Goal: Task Accomplishment & Management: Use online tool/utility

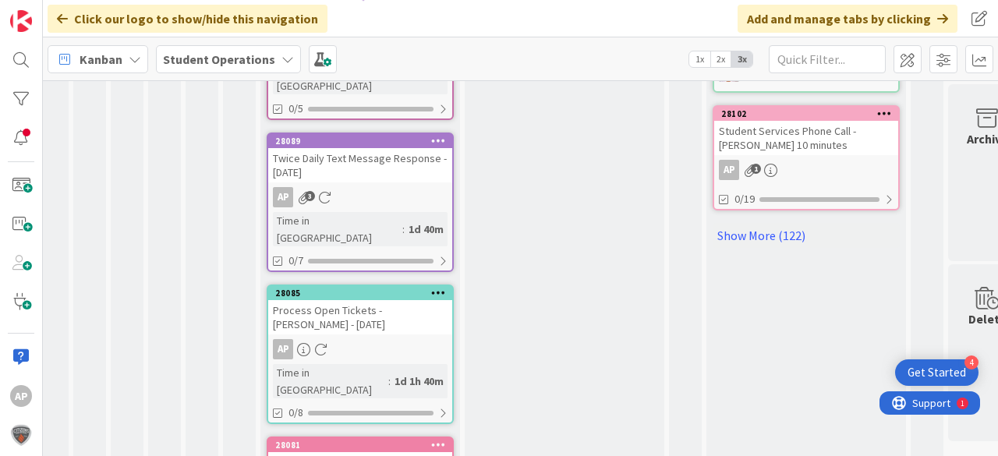
scroll to position [1078, 12]
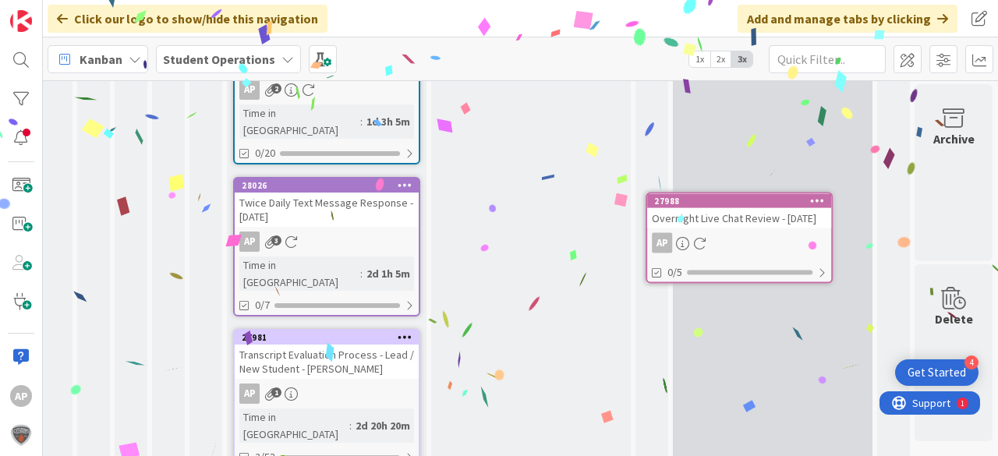
scroll to position [1435, 50]
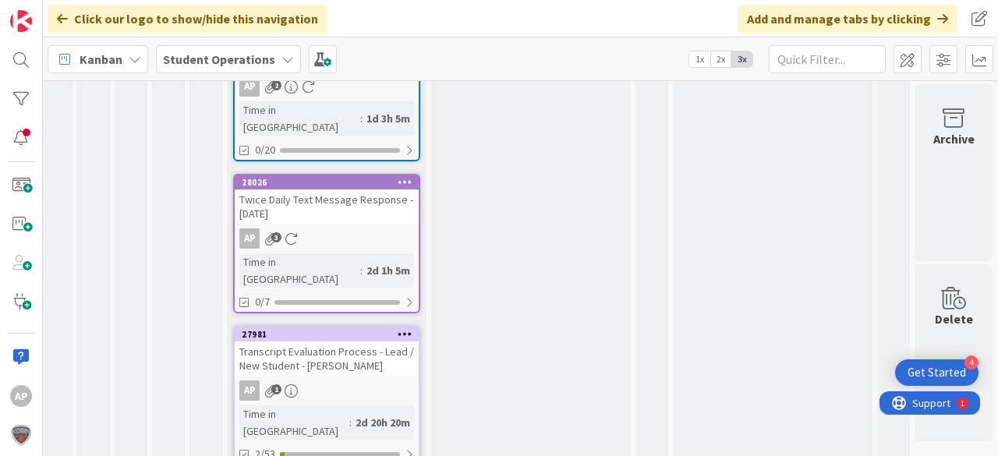
click at [399, 328] on icon at bounding box center [405, 333] width 15 height 11
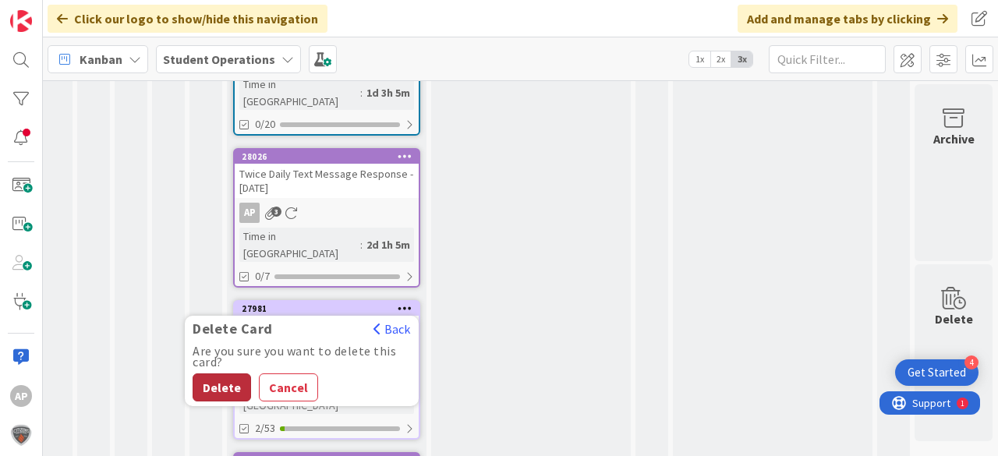
click at [225, 373] on button "Delete" at bounding box center [222, 387] width 58 height 28
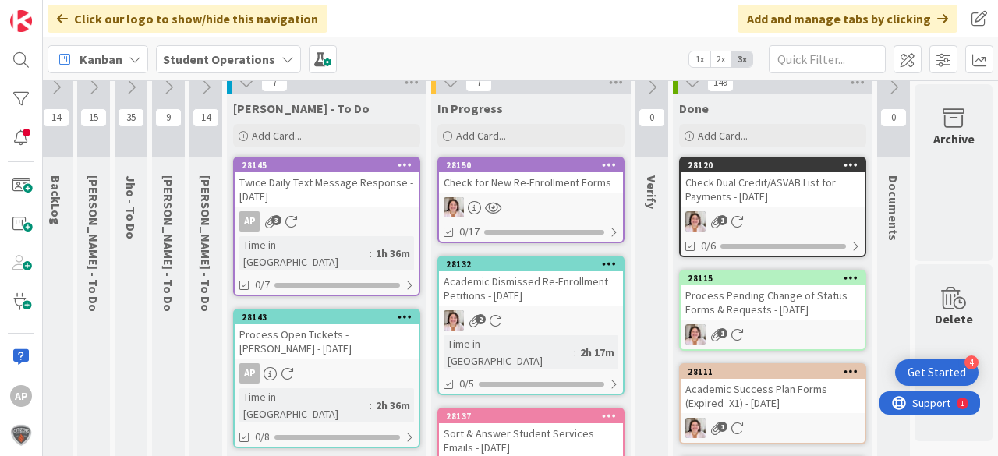
scroll to position [0, 55]
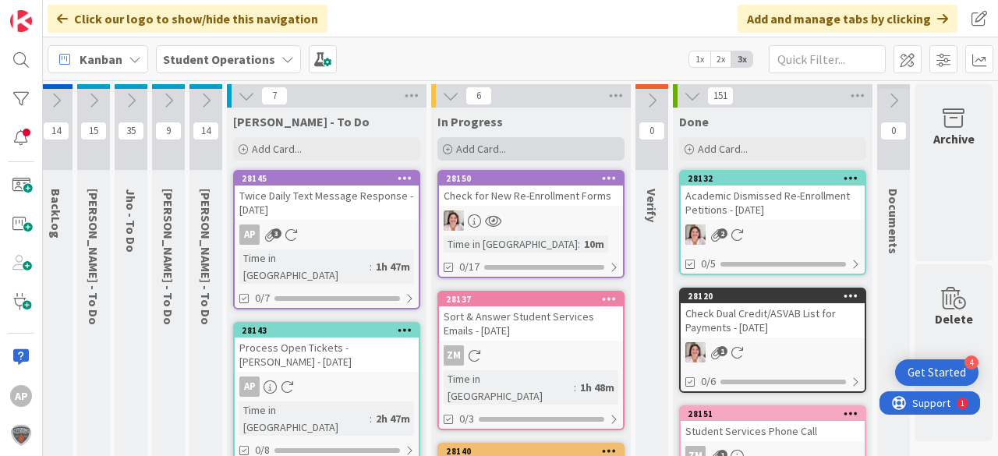
click at [500, 149] on div "Add Card..." at bounding box center [530, 148] width 187 height 23
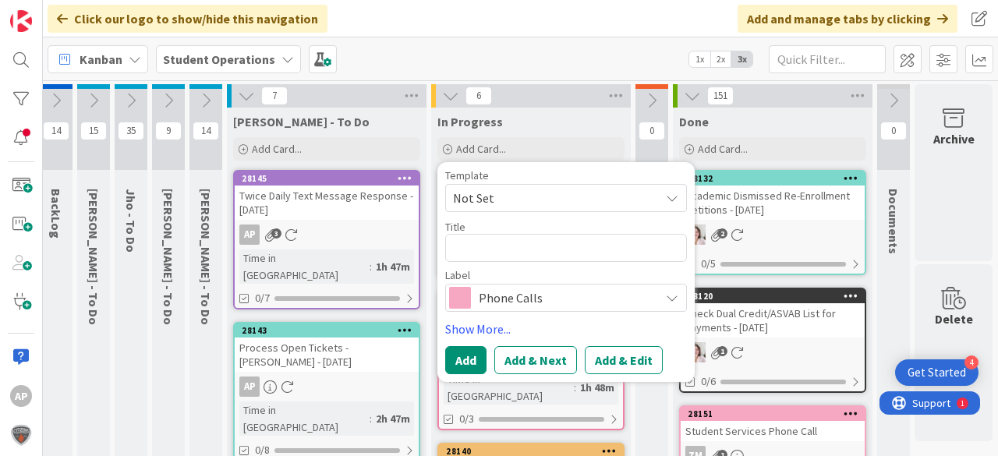
click at [534, 193] on span "Not Set" at bounding box center [550, 198] width 195 height 20
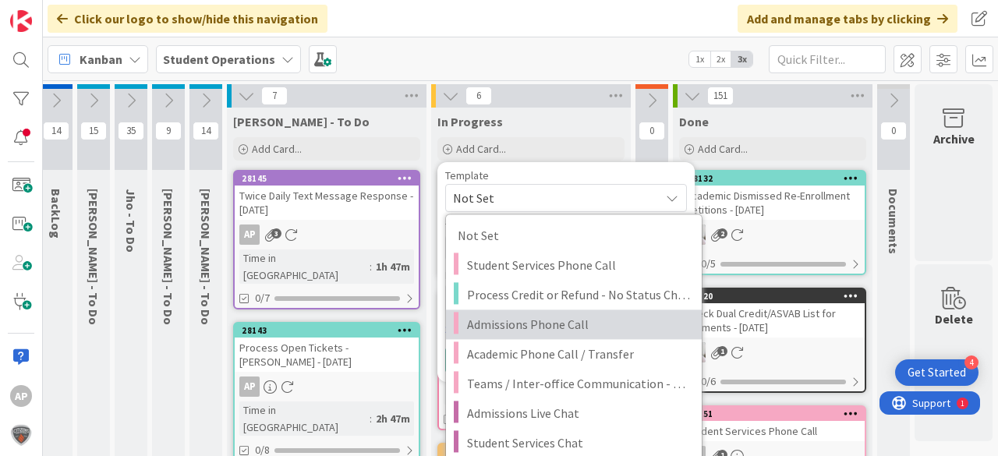
click at [595, 318] on span "Admissions Phone Call" at bounding box center [578, 324] width 223 height 20
type textarea "x"
type textarea "Admissions Phone Call"
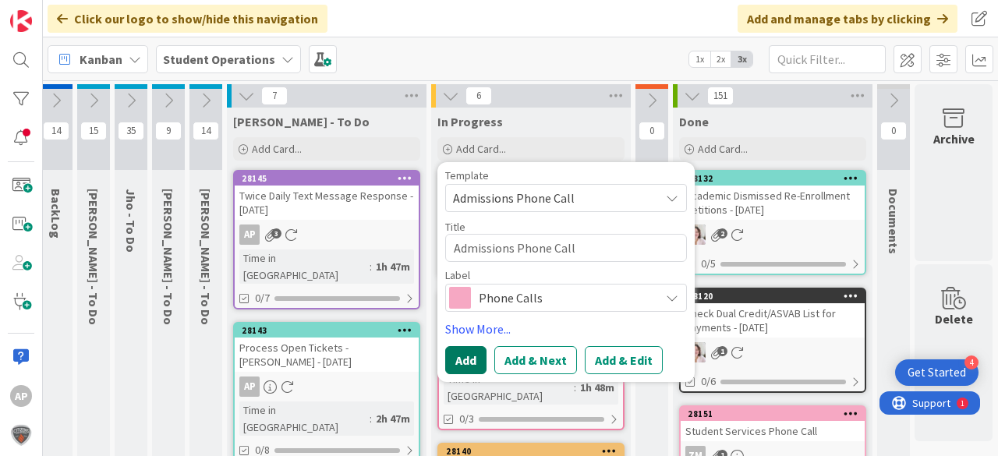
click at [451, 353] on button "Add" at bounding box center [465, 360] width 41 height 28
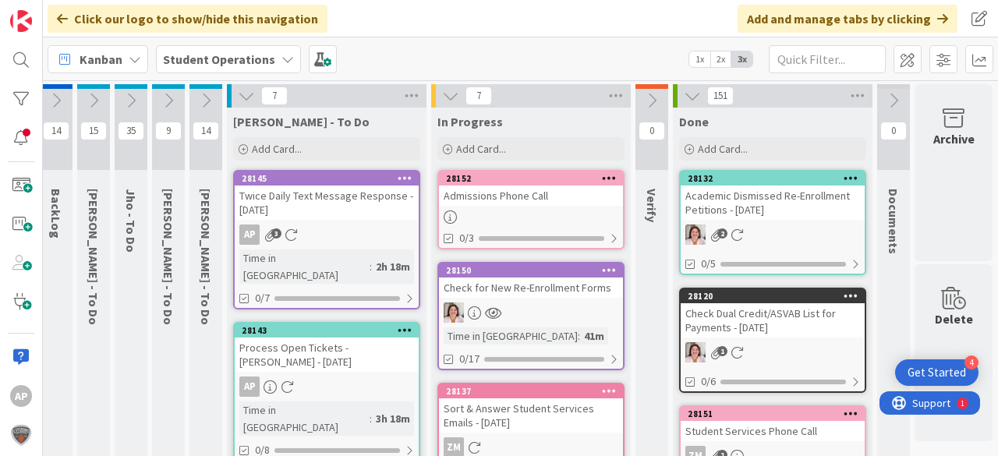
click at [602, 178] on icon at bounding box center [609, 177] width 15 height 11
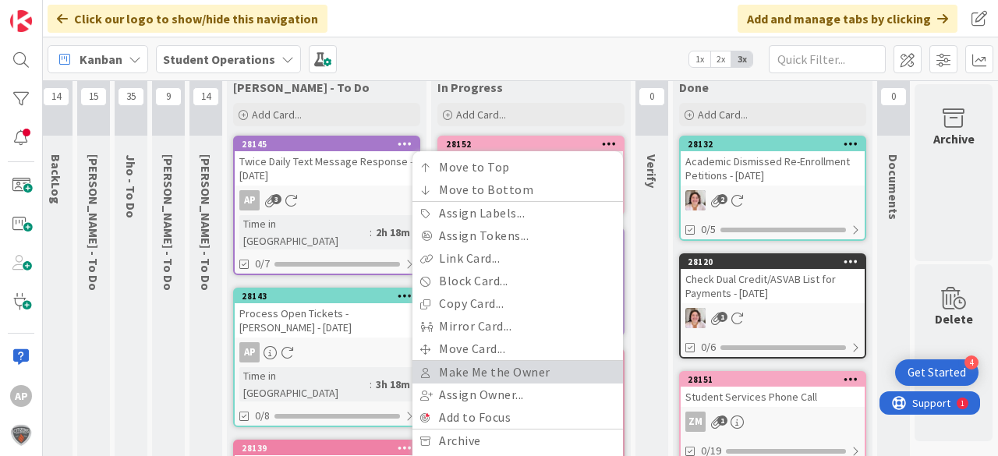
scroll to position [62, 55]
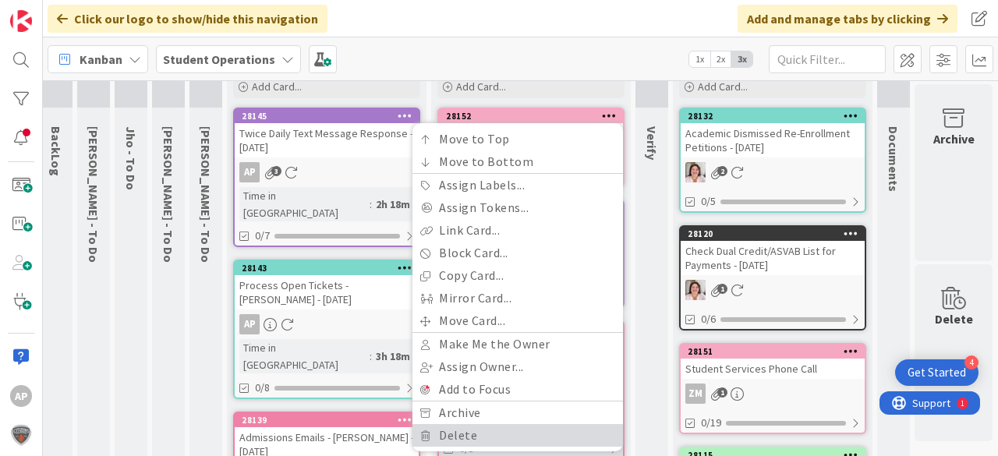
click at [491, 430] on link "Delete" at bounding box center [517, 435] width 211 height 23
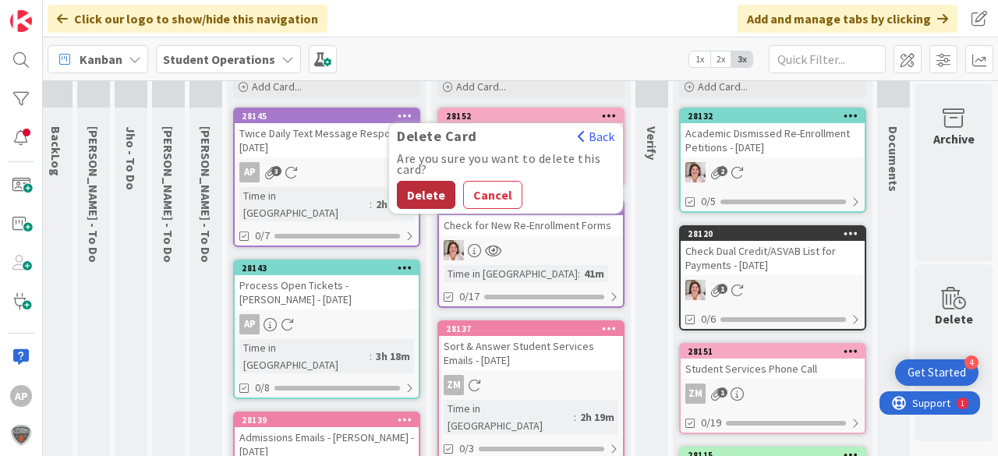
click at [423, 191] on button "Delete" at bounding box center [426, 195] width 58 height 28
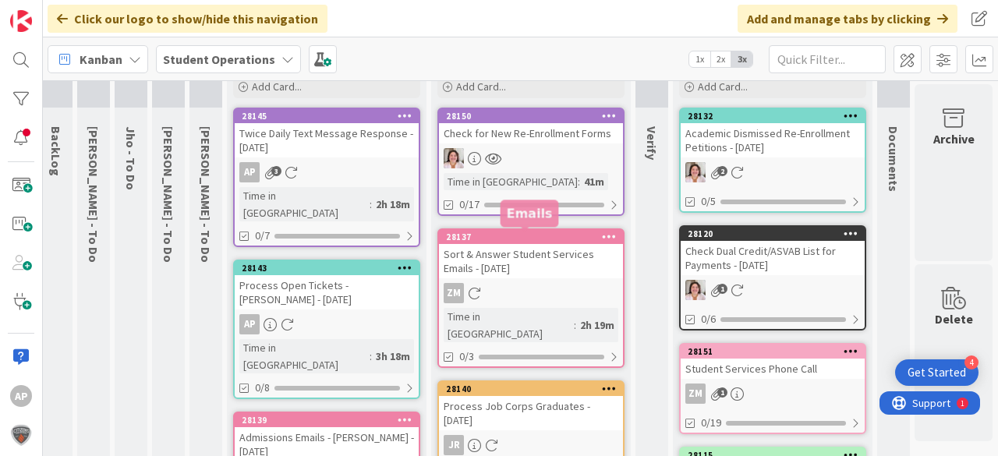
scroll to position [0, 55]
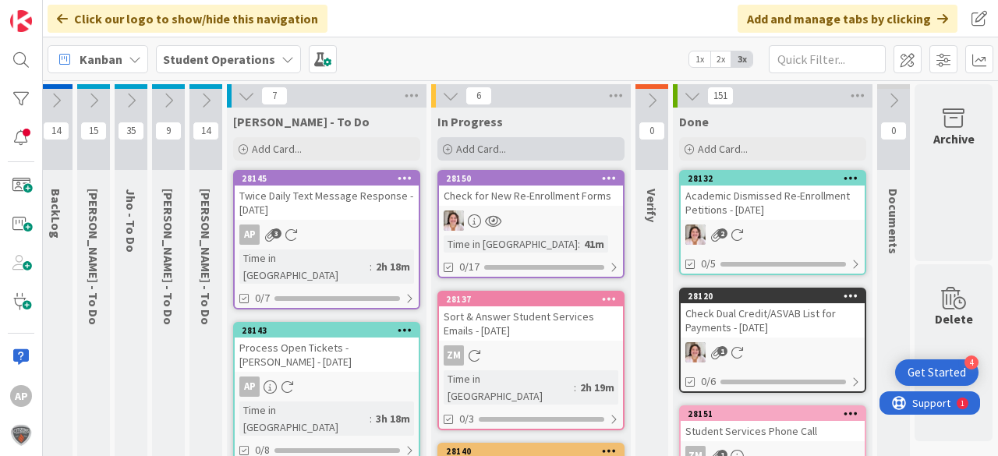
click at [476, 152] on span "Add Card..." at bounding box center [481, 149] width 50 height 14
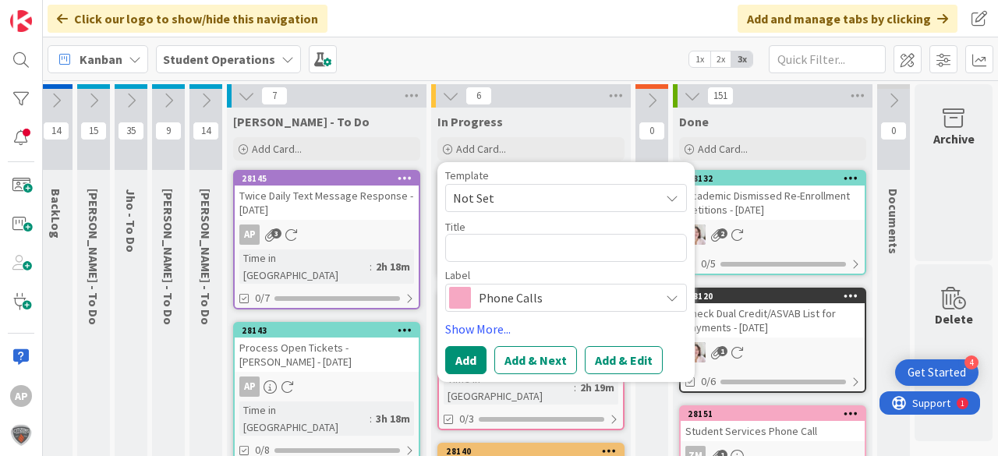
click at [474, 194] on span "Not Set" at bounding box center [550, 198] width 195 height 20
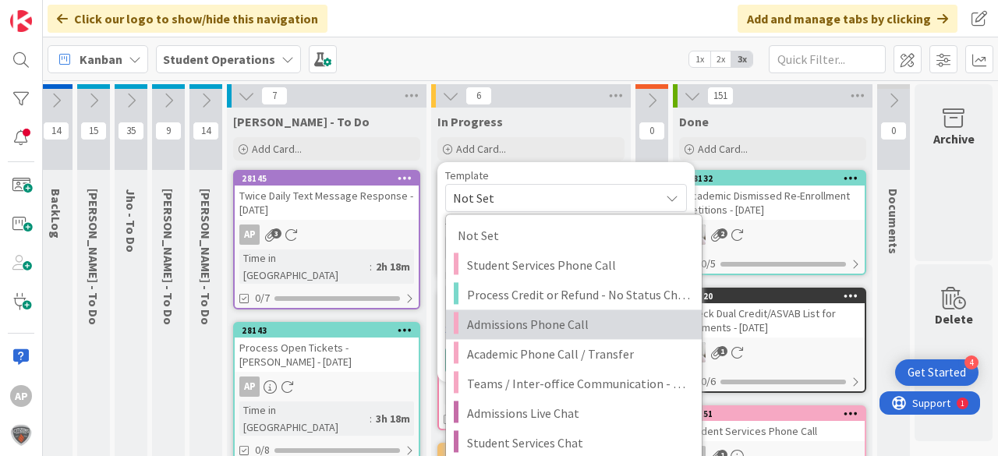
click at [540, 327] on span "Admissions Phone Call" at bounding box center [578, 324] width 223 height 20
type textarea "x"
type textarea "Admissions Phone Call"
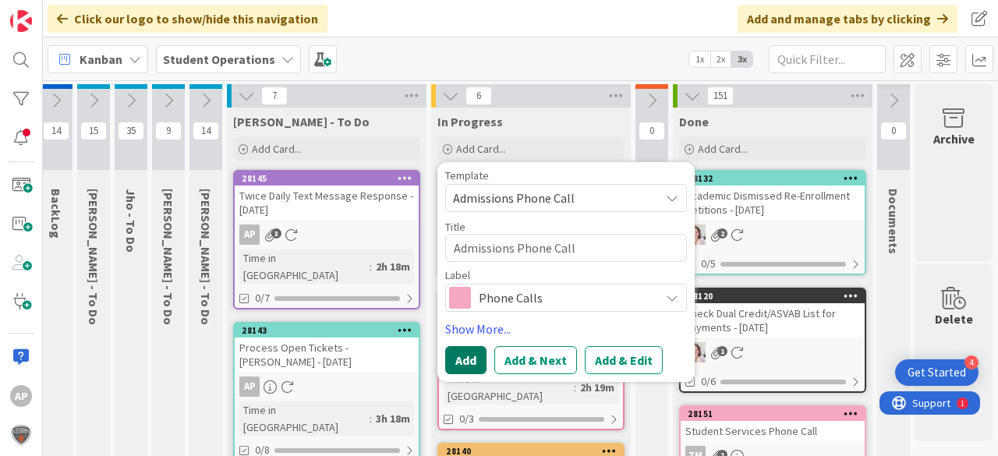
click at [458, 356] on button "Add" at bounding box center [465, 360] width 41 height 28
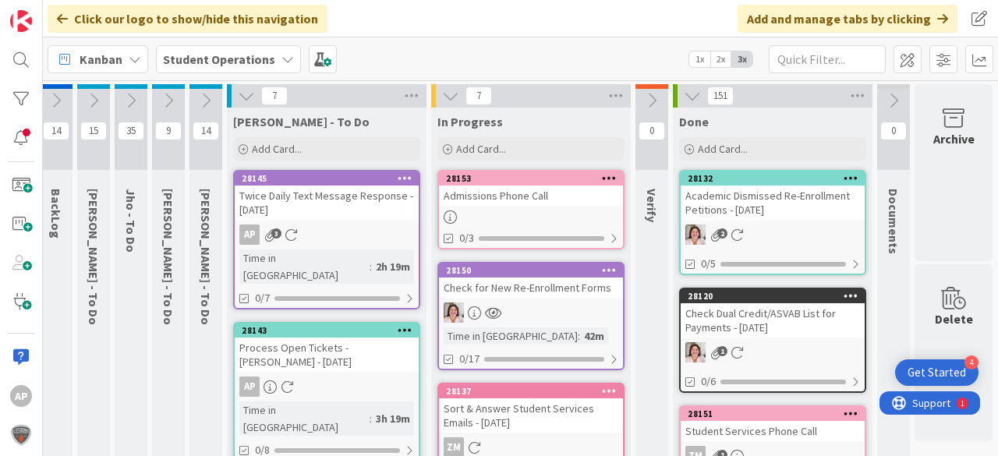
click at [559, 190] on div "Admissions Phone Call" at bounding box center [531, 196] width 184 height 20
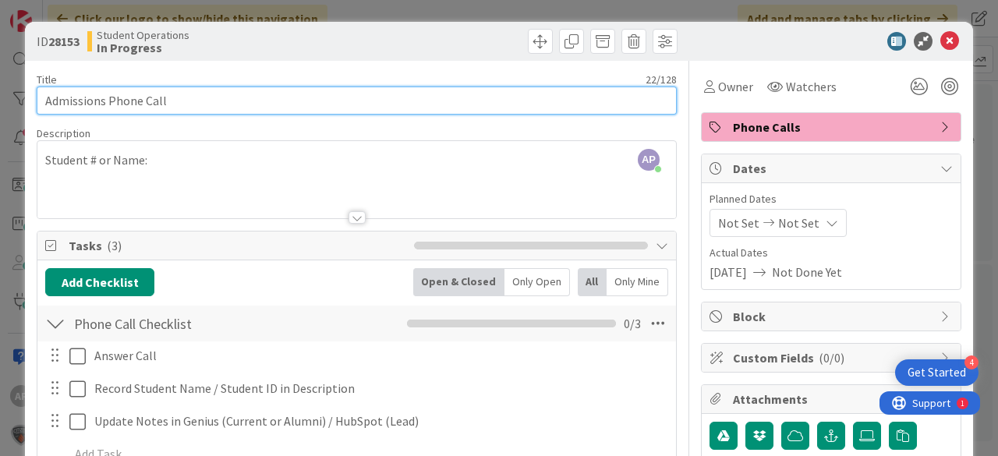
click at [285, 95] on input "Admissions Phone Call" at bounding box center [357, 101] width 640 height 28
type input "Admissions Phone Call - Eugene"
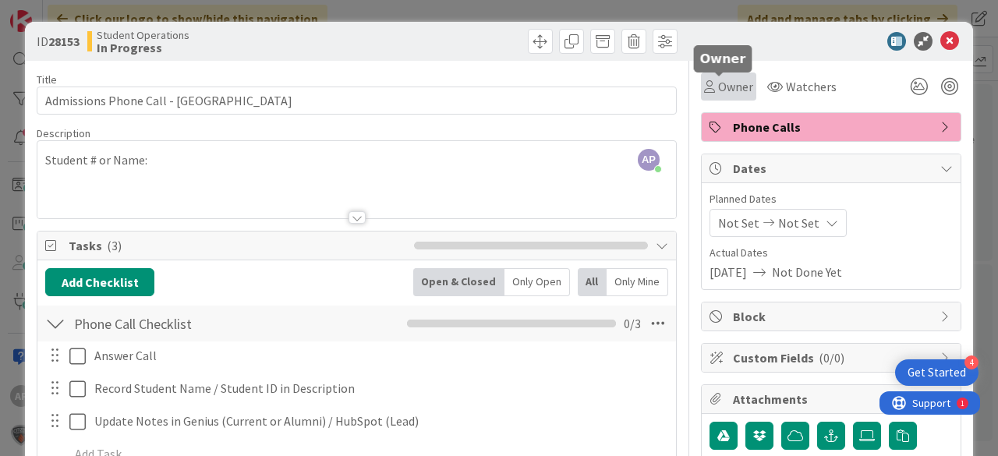
click at [718, 80] on span "Owner" at bounding box center [735, 86] width 35 height 19
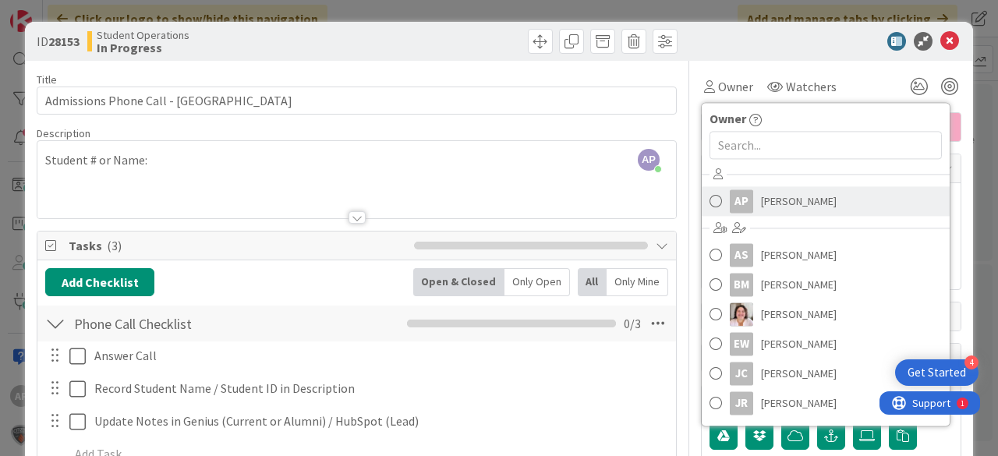
click at [783, 193] on span "[PERSON_NAME]" at bounding box center [799, 200] width 76 height 23
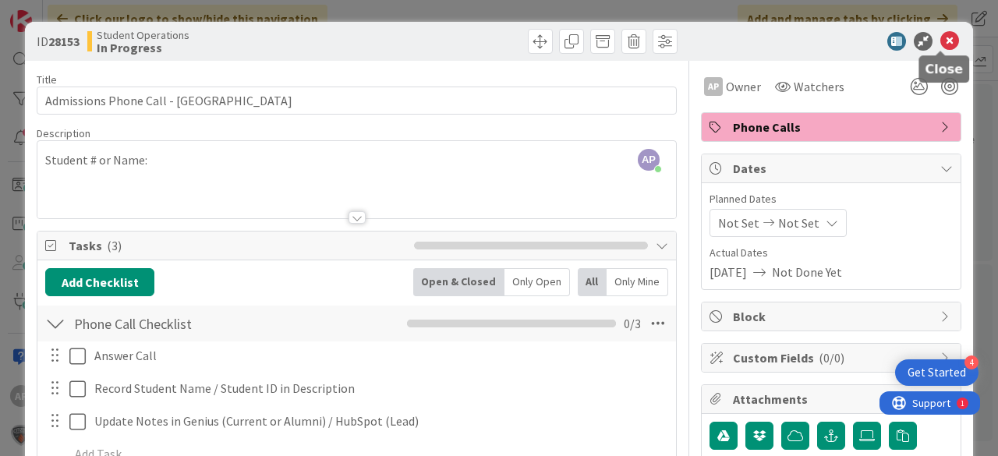
click at [942, 48] on icon at bounding box center [949, 41] width 19 height 19
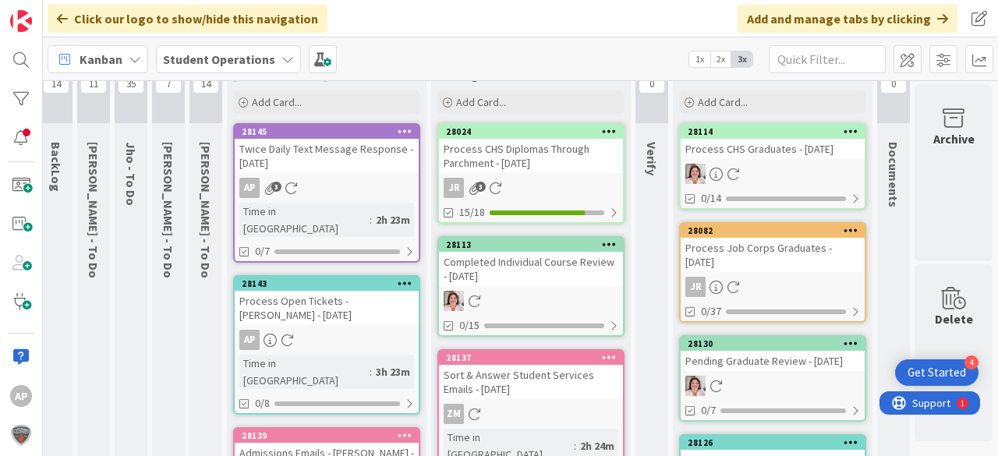
scroll to position [0, 55]
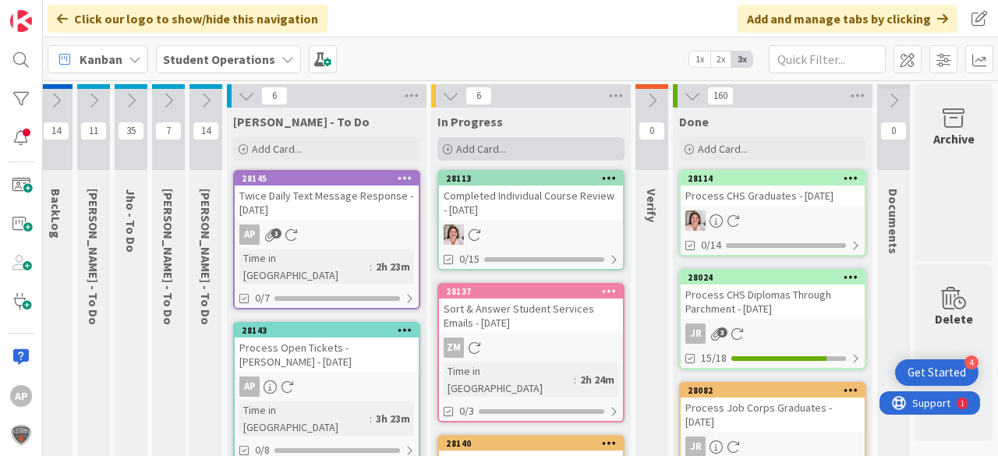
click at [519, 147] on div "Add Card..." at bounding box center [530, 148] width 187 height 23
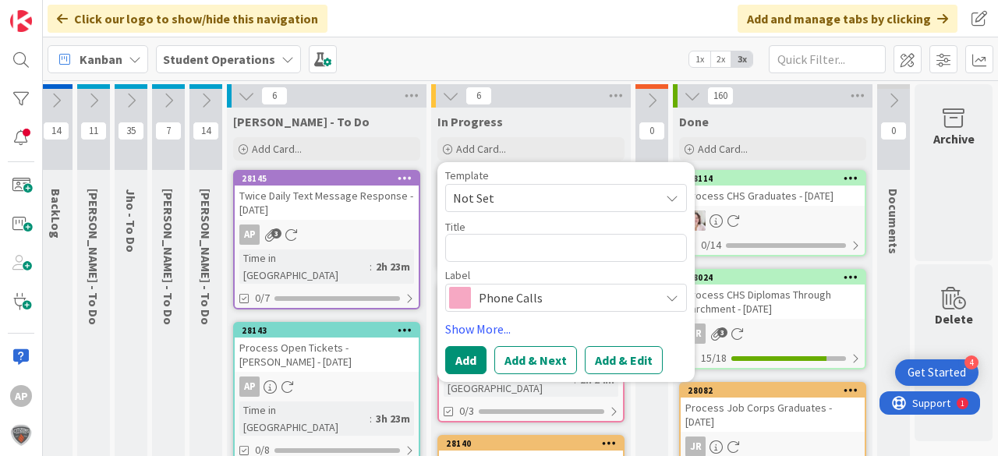
click at [515, 189] on span "Not Set" at bounding box center [550, 198] width 195 height 20
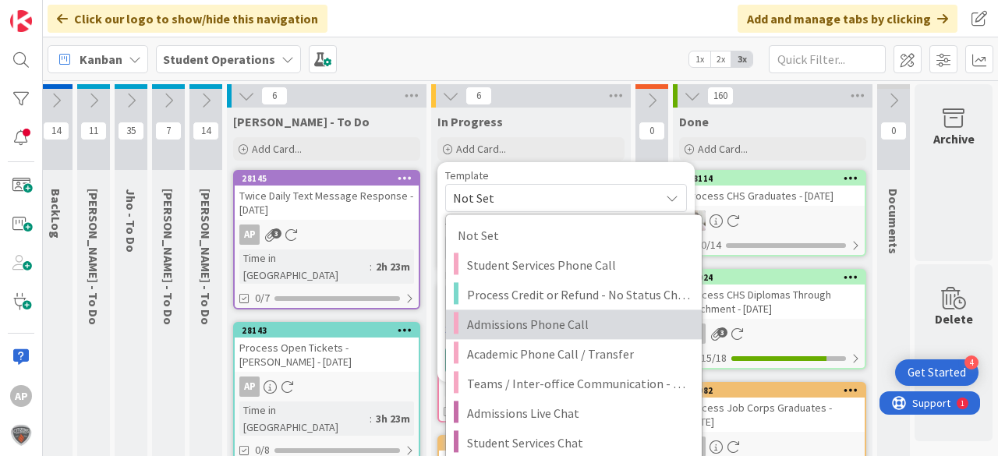
click at [543, 324] on span "Admissions Phone Call" at bounding box center [578, 324] width 223 height 20
type textarea "x"
type textarea "Admissions Phone Call"
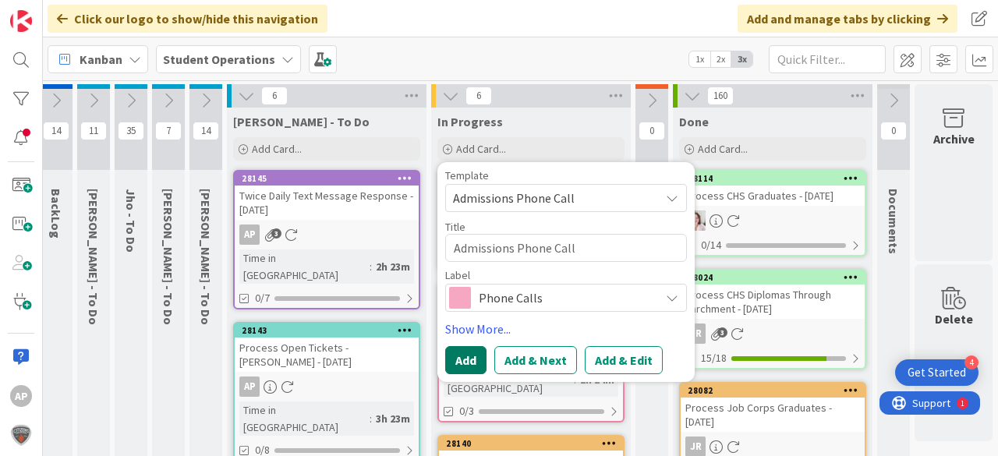
click at [466, 356] on button "Add" at bounding box center [465, 360] width 41 height 28
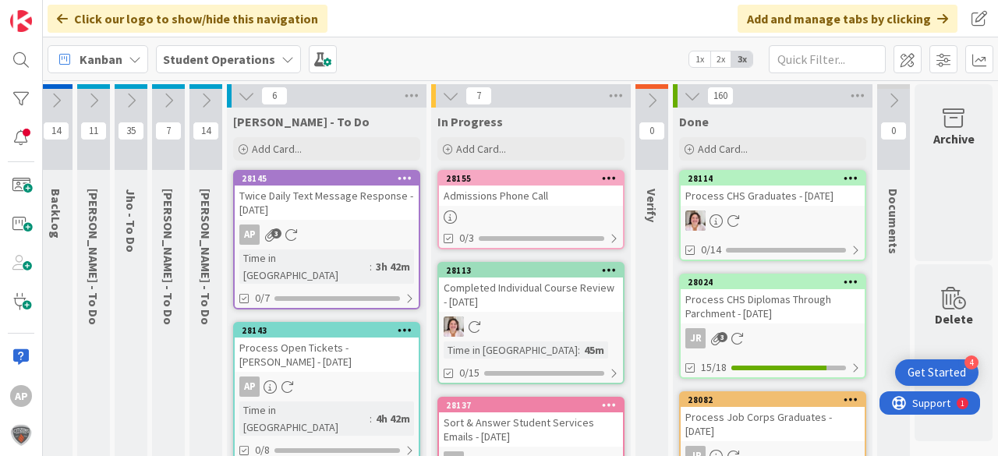
click at [531, 203] on div "Admissions Phone Call" at bounding box center [531, 196] width 184 height 20
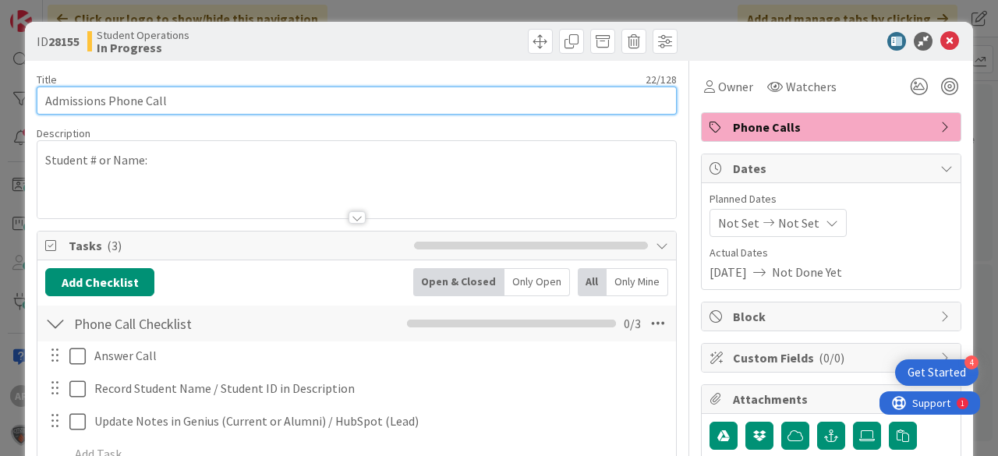
click at [405, 107] on input "Admissions Phone Call" at bounding box center [357, 101] width 640 height 28
type input "Admissions Phone Call - [PERSON_NAME]"
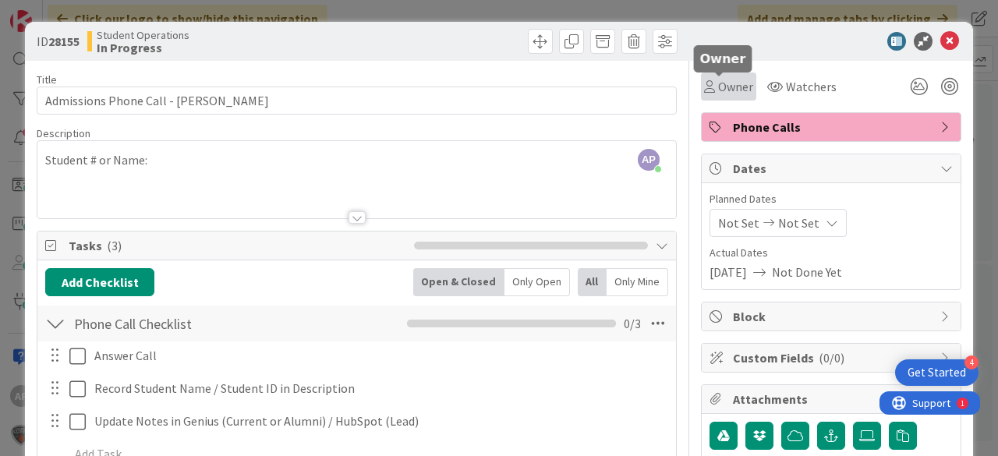
click at [729, 87] on span "Owner" at bounding box center [735, 86] width 35 height 19
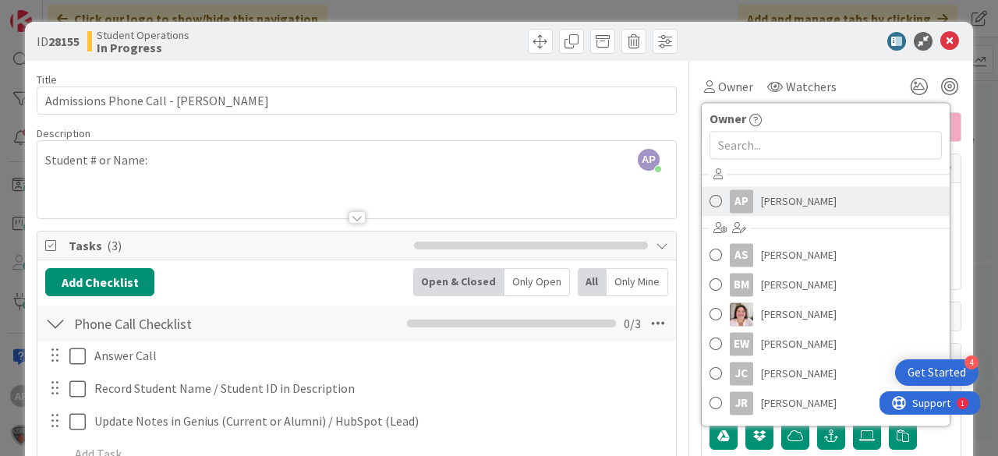
click at [788, 207] on span "[PERSON_NAME]" at bounding box center [799, 200] width 76 height 23
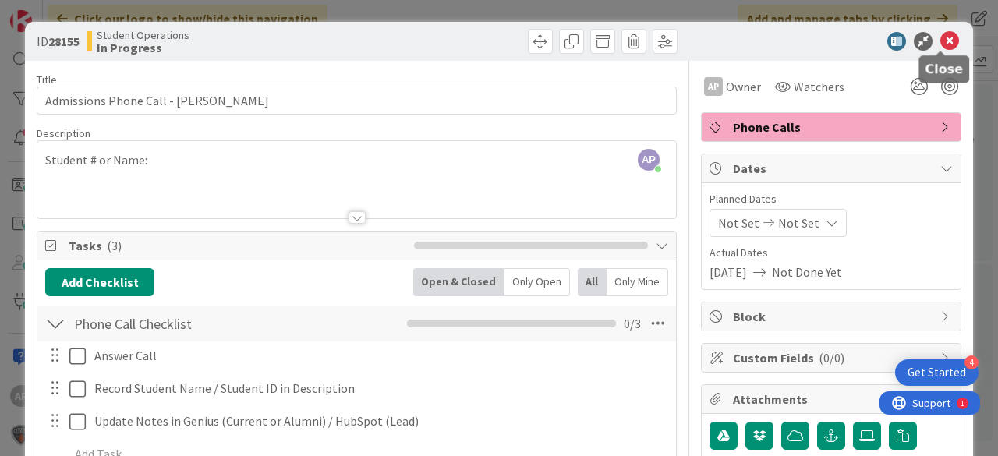
click at [945, 42] on icon at bounding box center [949, 41] width 19 height 19
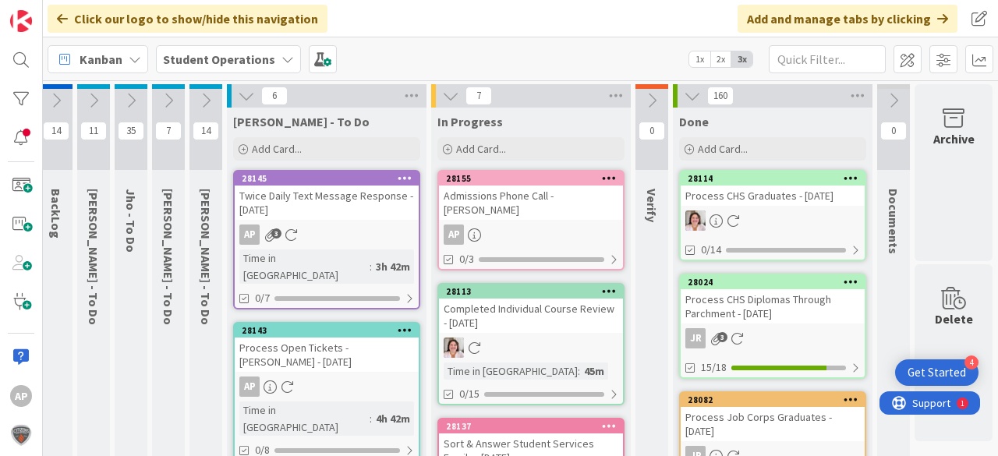
click at [532, 206] on link "28155 Admissions Phone Call - Lea Jakic AP 0/3" at bounding box center [530, 220] width 187 height 101
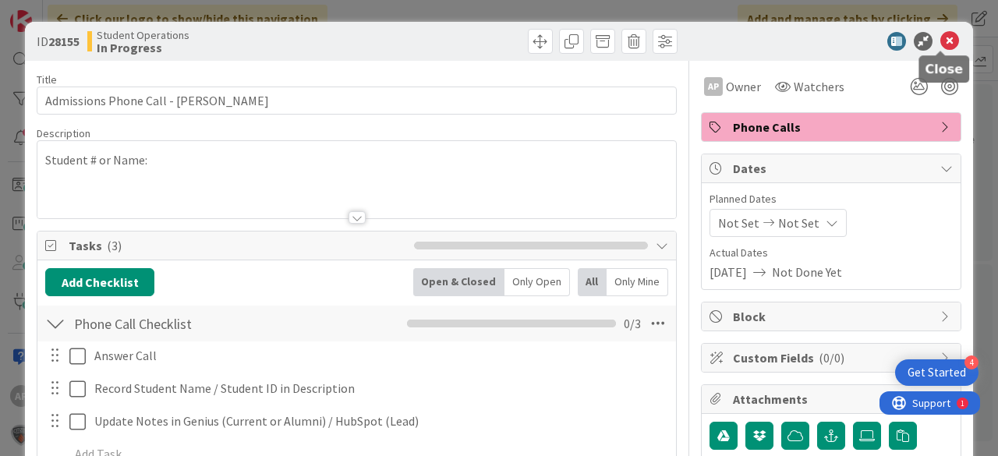
click at [944, 39] on icon at bounding box center [949, 41] width 19 height 19
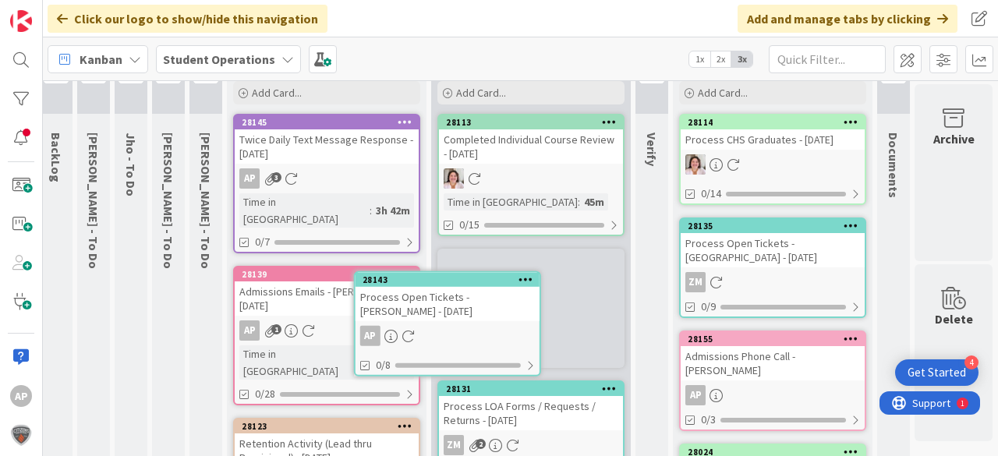
scroll to position [65, 55]
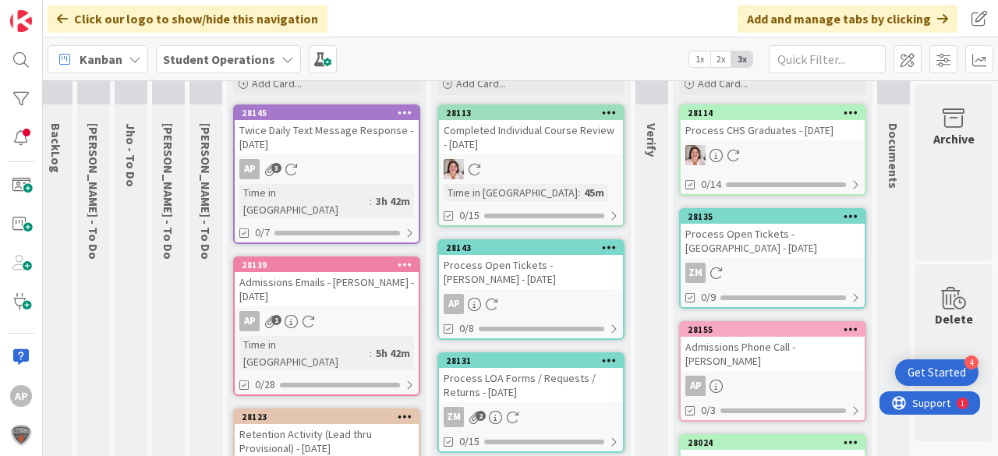
click at [545, 288] on link "28143 Process Open Tickets - Amanda - 09/11/2025 AP 0/8" at bounding box center [530, 289] width 187 height 101
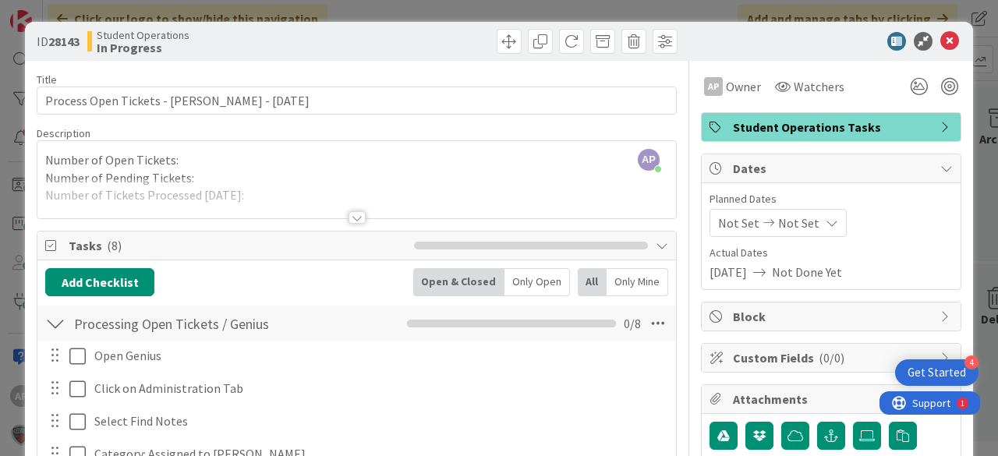
scroll to position [65, 55]
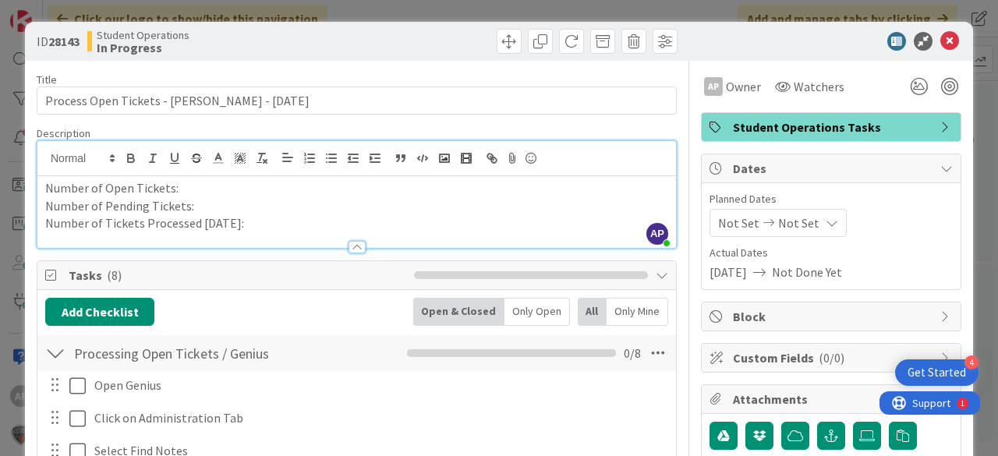
click at [223, 176] on div "Number of Open Tickets: Number of Pending Tickets: Number of Tickets Processed …" at bounding box center [356, 212] width 639 height 72
click at [190, 186] on p "Number of Open Tickets:" at bounding box center [356, 188] width 623 height 18
click at [940, 43] on icon at bounding box center [949, 41] width 19 height 19
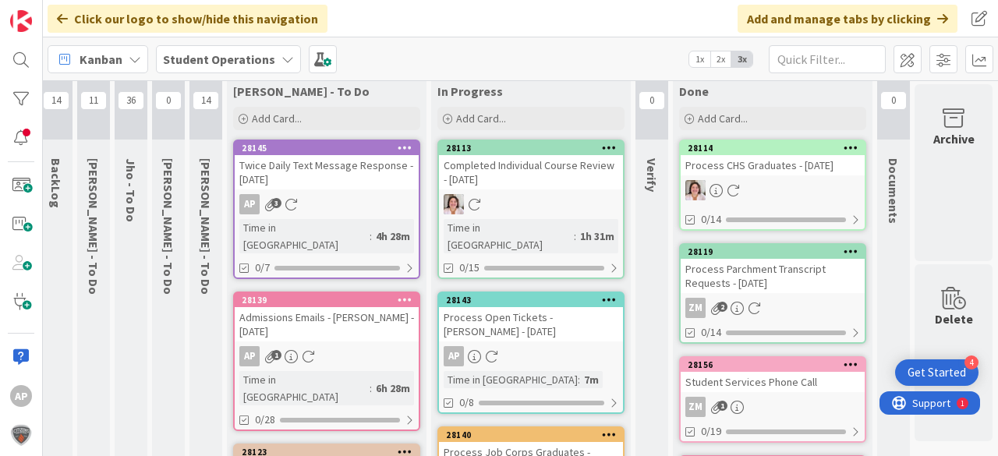
scroll to position [0, 55]
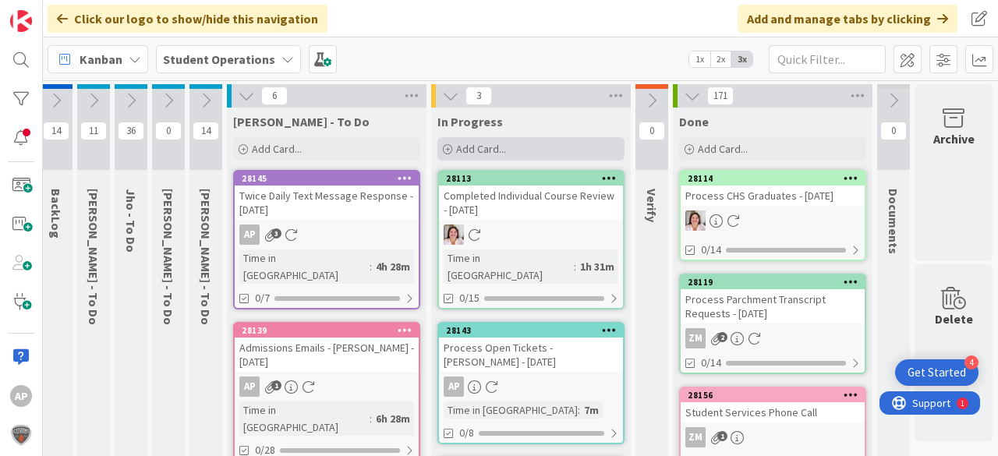
click at [458, 147] on span "Add Card..." at bounding box center [481, 149] width 50 height 14
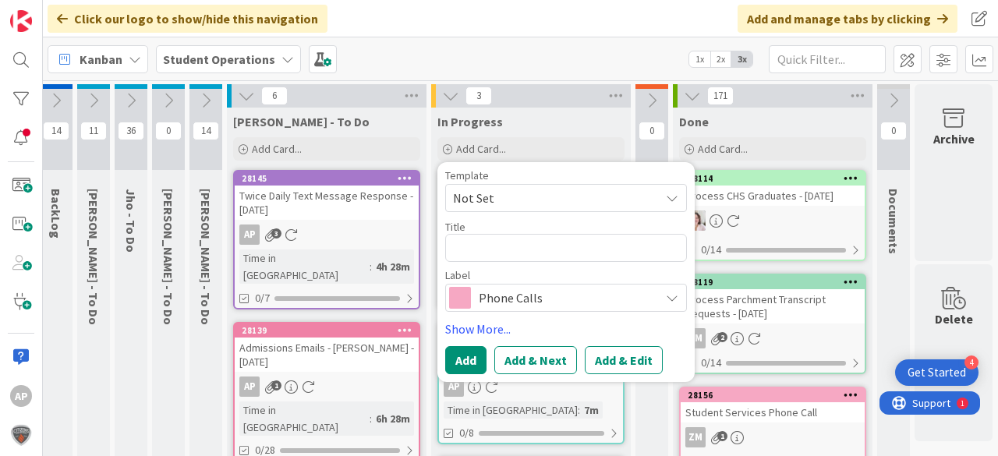
click at [532, 193] on span "Not Set" at bounding box center [550, 198] width 195 height 20
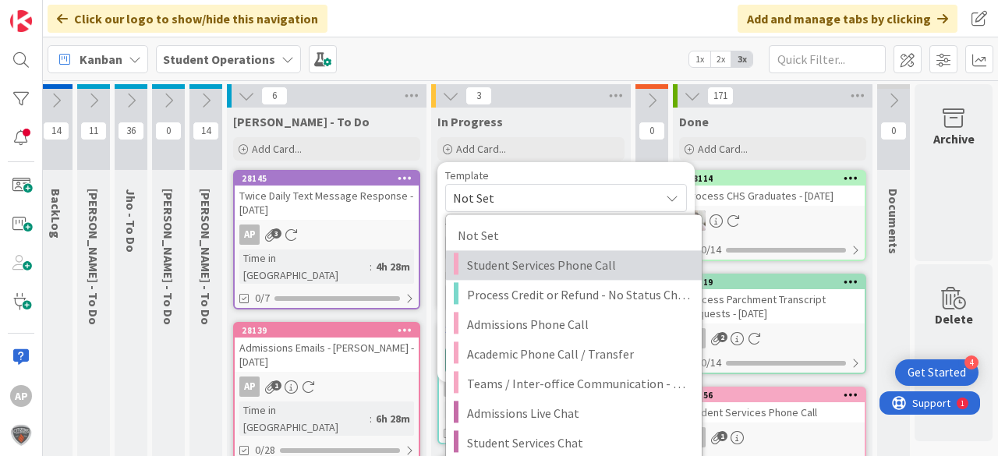
click at [575, 264] on span "Student Services Phone Call" at bounding box center [578, 265] width 223 height 20
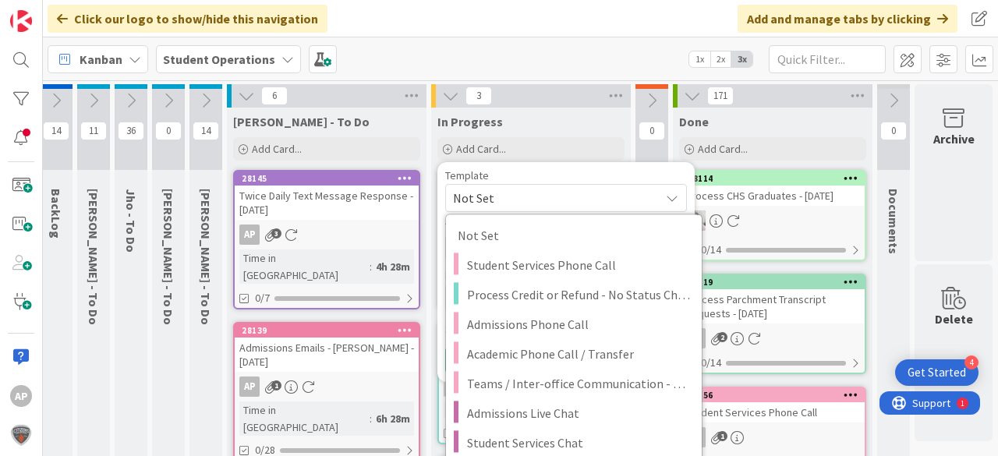
type textarea "x"
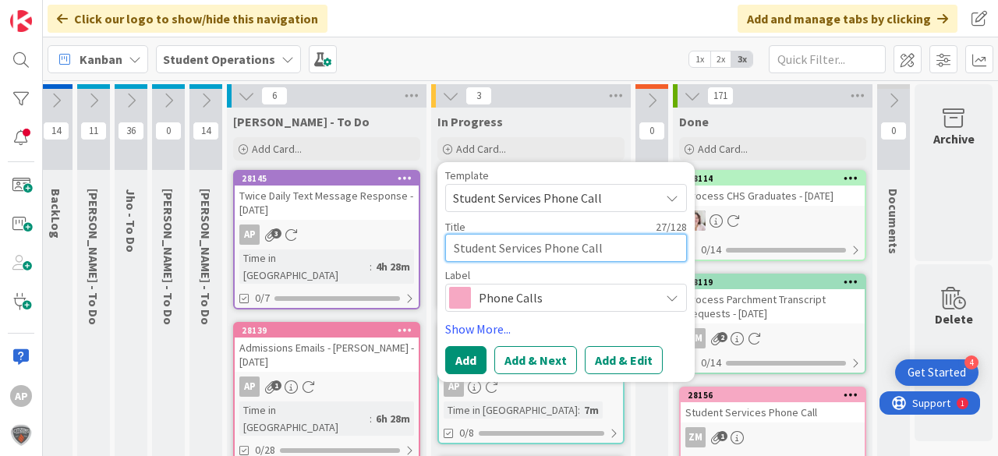
drag, startPoint x: 633, startPoint y: 246, endPoint x: 640, endPoint y: 242, distance: 8.0
click at [633, 245] on textarea "Student Services Phone Call" at bounding box center [566, 248] width 242 height 28
type textarea "Student Services Phone Call"
type textarea "x"
type textarea "Student Services Phone Call -"
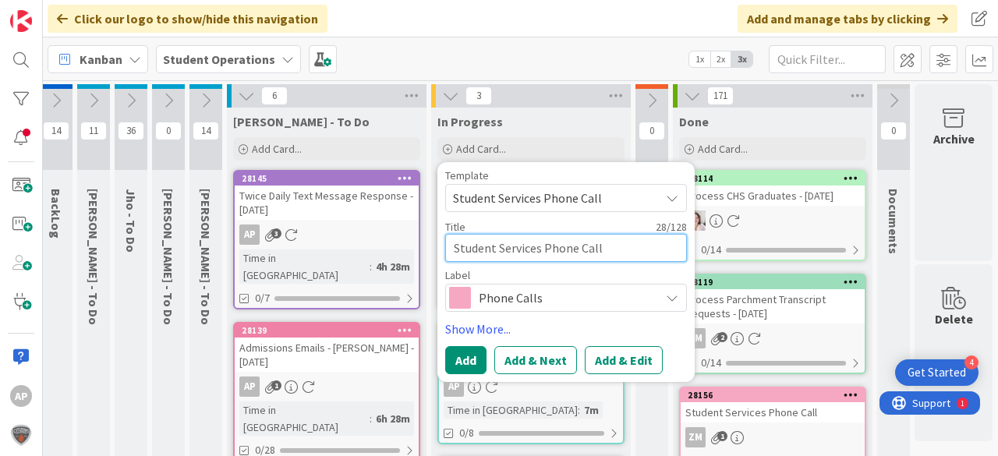
type textarea "x"
type textarea "Student Services Phone Call -"
type textarea "x"
type textarea "Student Services Phone Call - F"
type textarea "x"
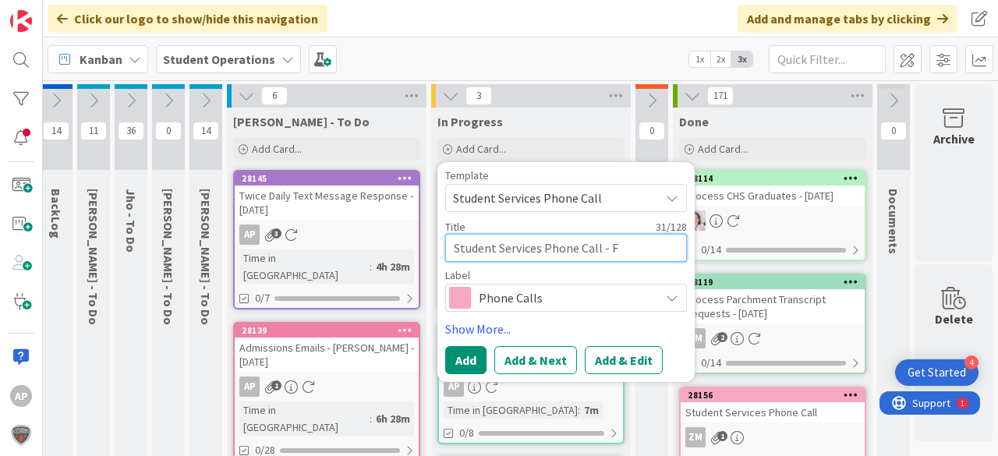
type textarea "Student Services Phone Call - Fe"
type textarea "x"
type textarea "Student Services Phone Call - Fer"
type textarea "x"
type textarea "Student Services Phone Call - Fern"
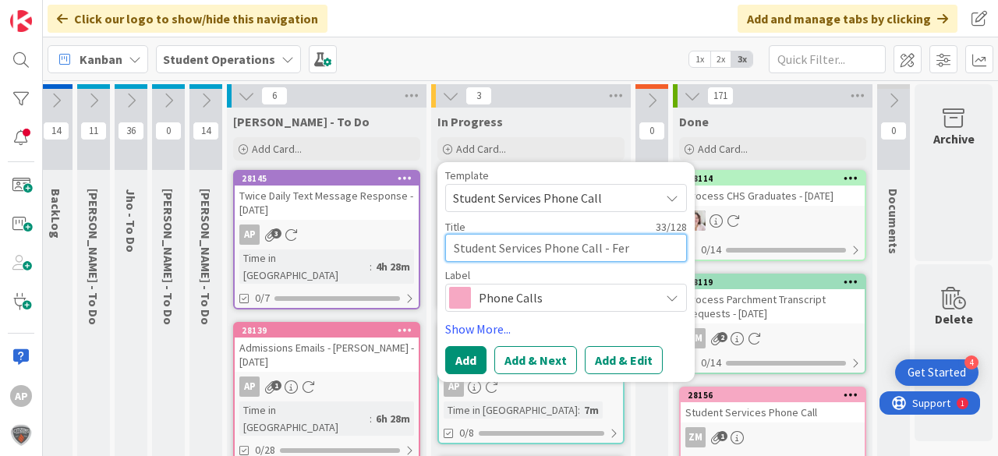
type textarea "x"
type textarea "Student Services Phone Call - Ferna"
type textarea "x"
type textarea "Student Services Phone Call - Fernan"
type textarea "x"
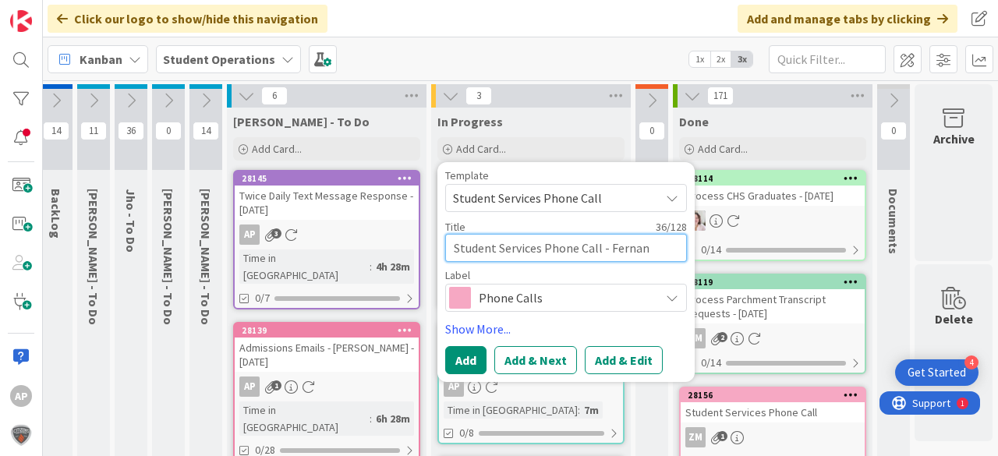
type textarea "Student Services Phone Call - [PERSON_NAME]"
type textarea "x"
type textarea "Student Services Phone Call - [PERSON_NAME]"
type textarea "x"
type textarea "Student Services Phone [PERSON_NAME]"
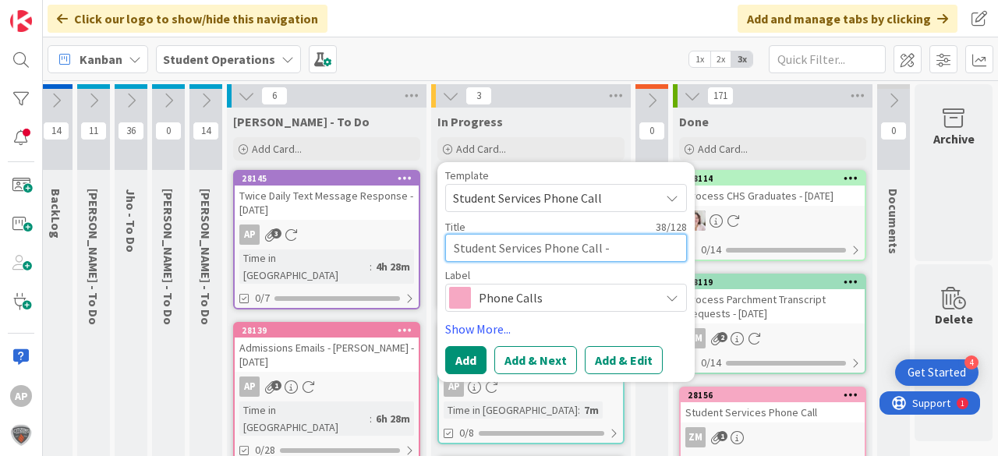
type textarea "x"
type textarea "Student Services Phone [PERSON_NAME],"
type textarea "x"
type textarea "Student Services Phone [PERSON_NAME],"
type textarea "x"
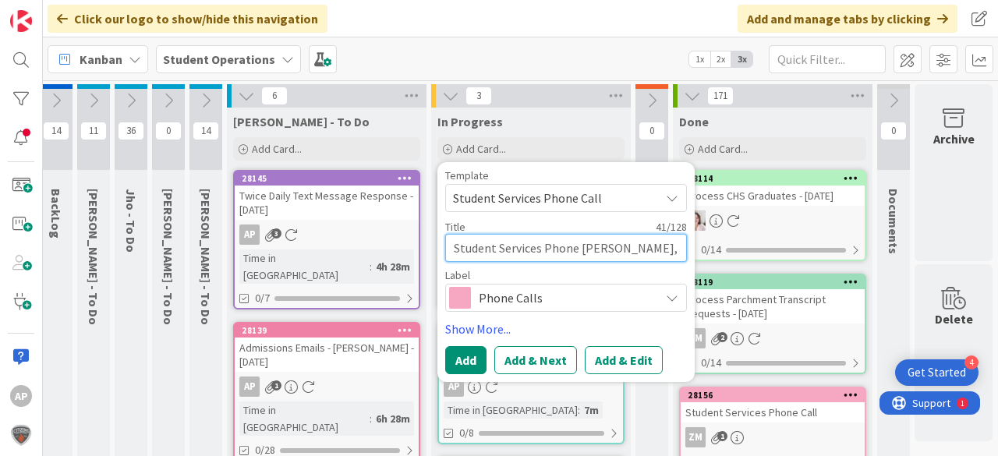
type textarea "Student Services Phone [PERSON_NAME]"
type textarea "x"
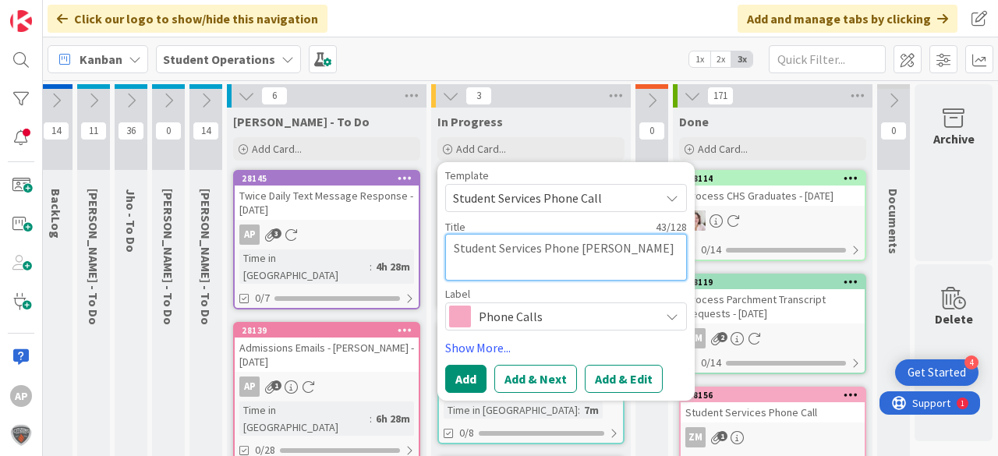
type textarea "Student Services Phone [PERSON_NAME], Chr"
type textarea "x"
type textarea "Student Services Phone [PERSON_NAME]"
type textarea "x"
type textarea "Student Services Phone [PERSON_NAME]"
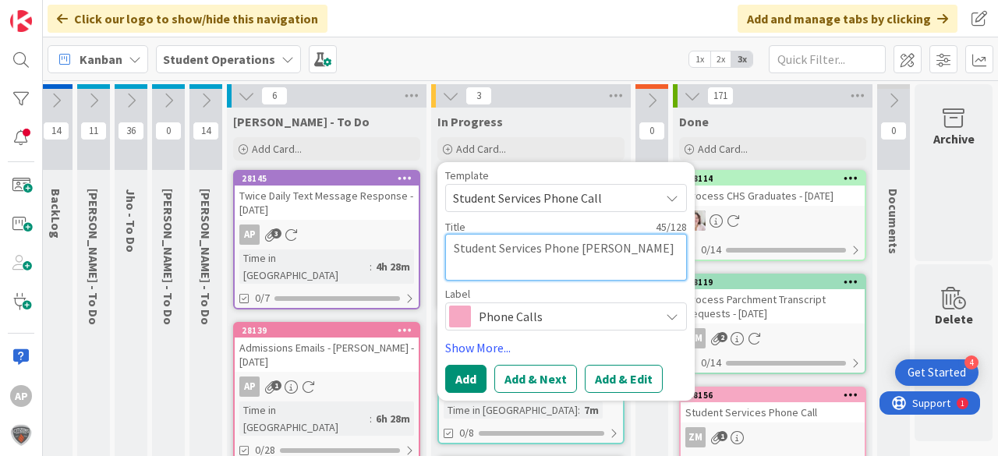
type textarea "x"
type textarea "Student Services Phone [PERSON_NAME], [PERSON_NAME]"
type textarea "x"
type textarea "Student Services Phone Call - [PERSON_NAME]"
type textarea "x"
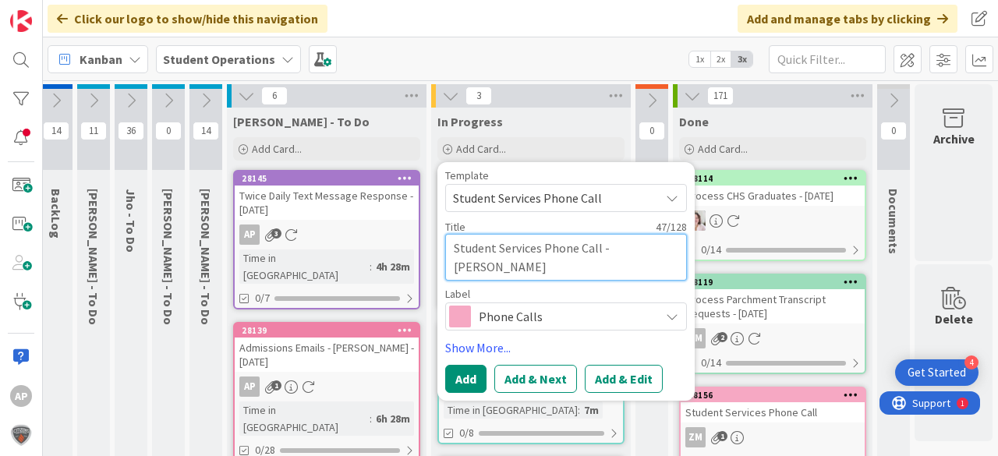
type textarea "Student Services Phone Call - [PERSON_NAME]"
type textarea "x"
type textarea "Student Services Phone [PERSON_NAME][DEMOGRAPHIC_DATA]"
type textarea "x"
type textarea "Student Services Phone [PERSON_NAME][DEMOGRAPHIC_DATA]"
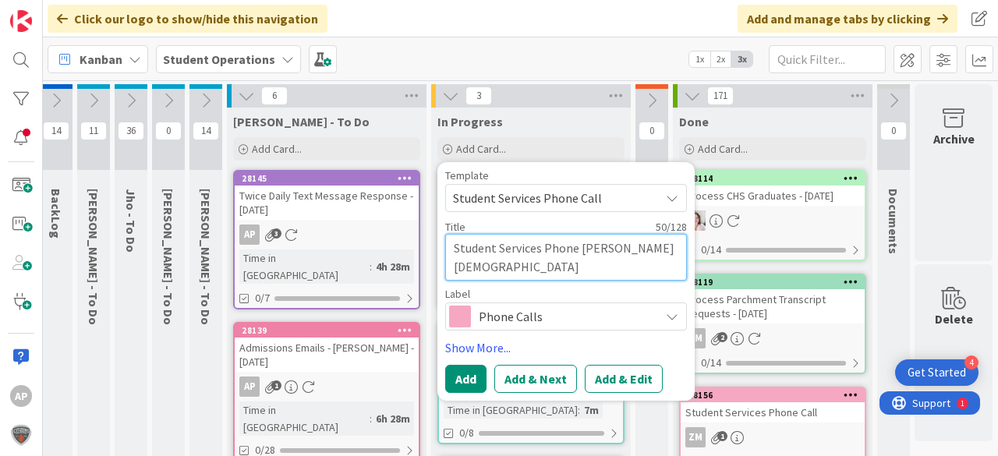
type textarea "x"
type textarea "Student Services Phone [PERSON_NAME] -"
type textarea "x"
type textarea "Student Services Phone [PERSON_NAME] -"
type textarea "x"
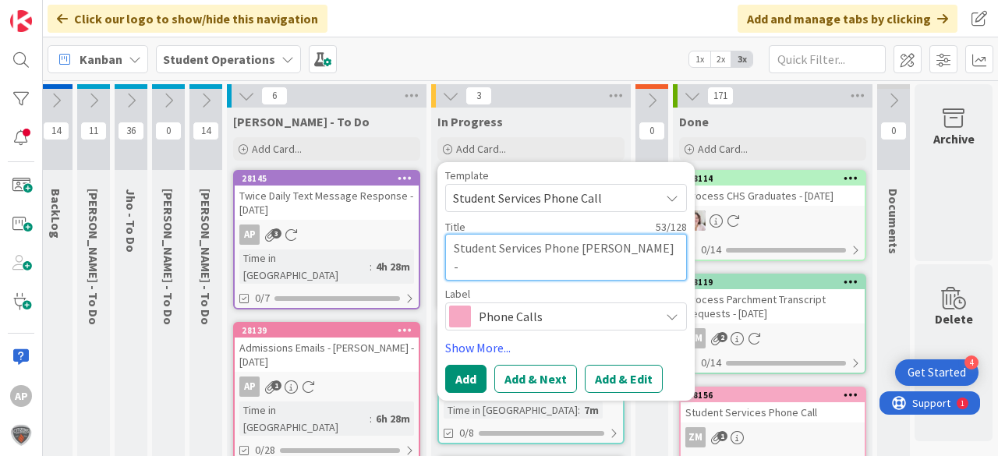
type textarea "Student Services Phone [PERSON_NAME] - s"
type textarea "x"
type textarea "Student Services Phone [PERSON_NAME] - si"
type textarea "x"
type textarea "Student Services Phone [PERSON_NAME]"
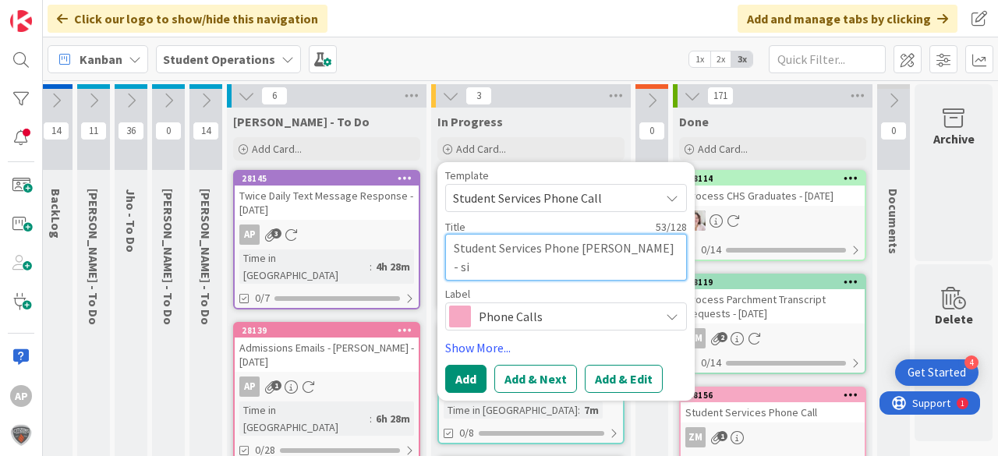
type textarea "x"
type textarea "Student Services Phone [PERSON_NAME] - sist"
type textarea "x"
type textarea "Student Services Phone [PERSON_NAME] - siste"
type textarea "x"
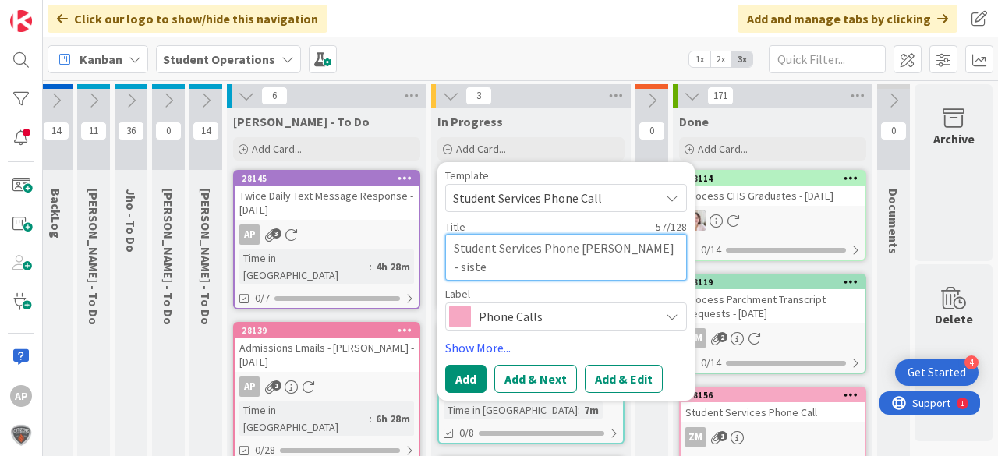
type textarea "Student Services Phone [PERSON_NAME][DEMOGRAPHIC_DATA] - sister"
type textarea "x"
type textarea "Student Services Phone [PERSON_NAME][DEMOGRAPHIC_DATA] - sister"
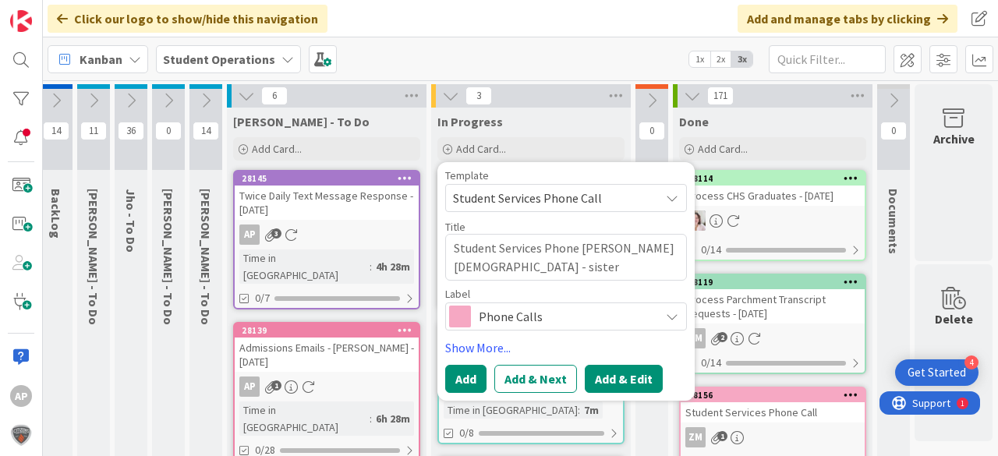
click at [611, 378] on button "Add & Edit" at bounding box center [624, 379] width 78 height 28
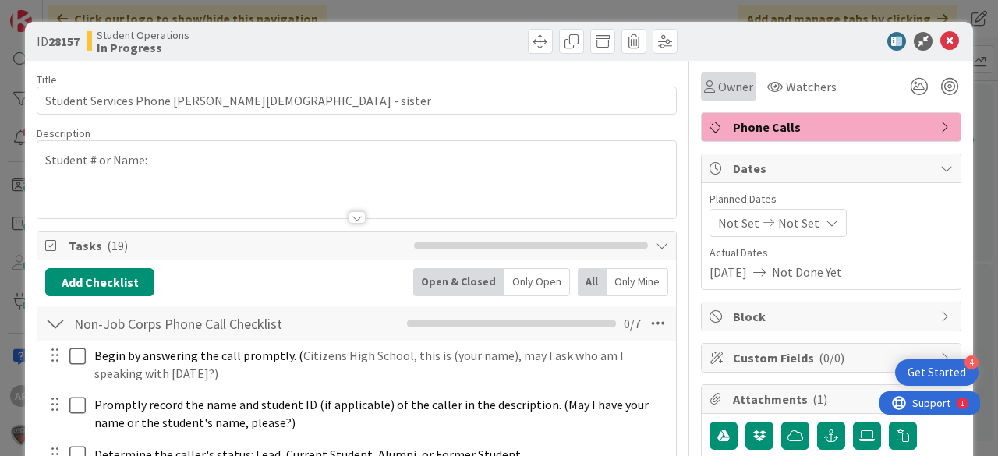
click at [723, 93] on span "Owner" at bounding box center [735, 86] width 35 height 19
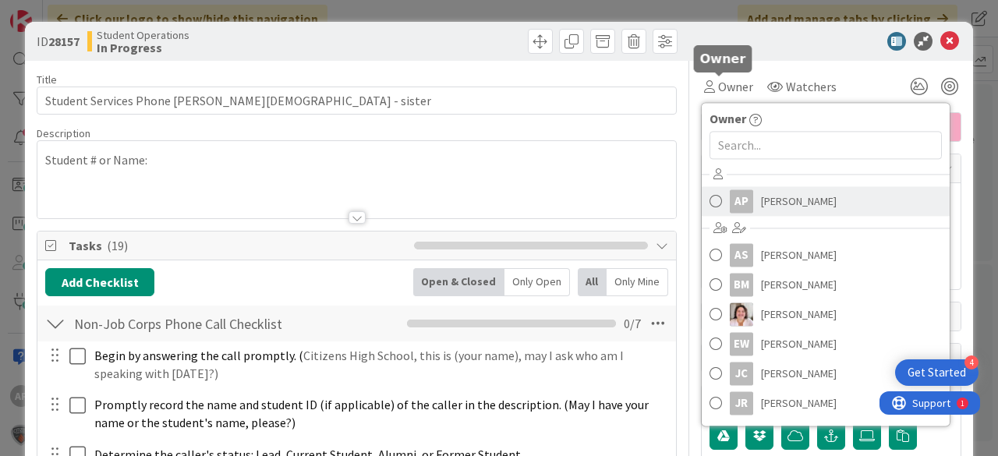
click at [789, 206] on span "[PERSON_NAME]" at bounding box center [799, 200] width 76 height 23
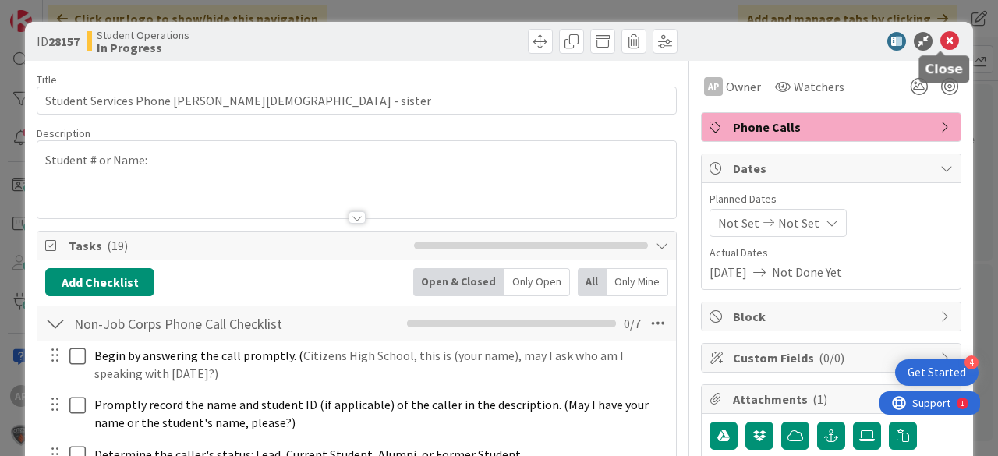
click at [940, 41] on icon at bounding box center [949, 41] width 19 height 19
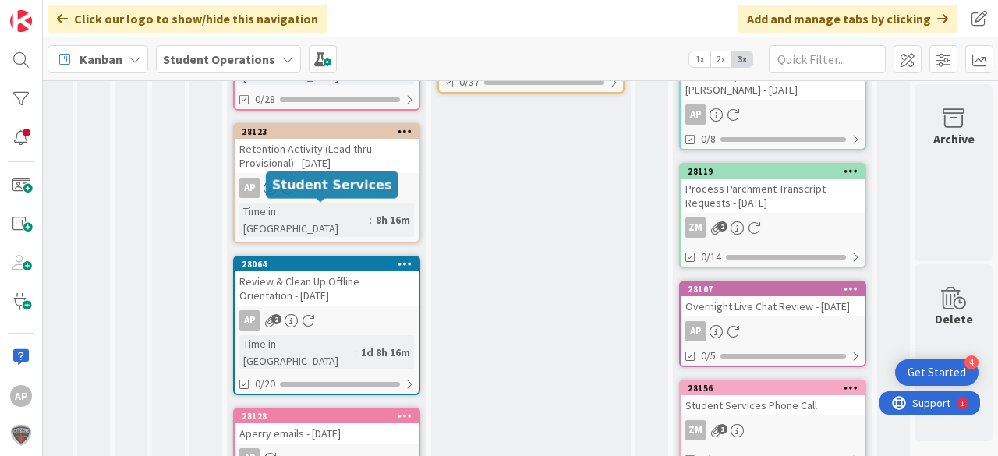
scroll to position [352, 55]
